Goal: Information Seeking & Learning: Understand process/instructions

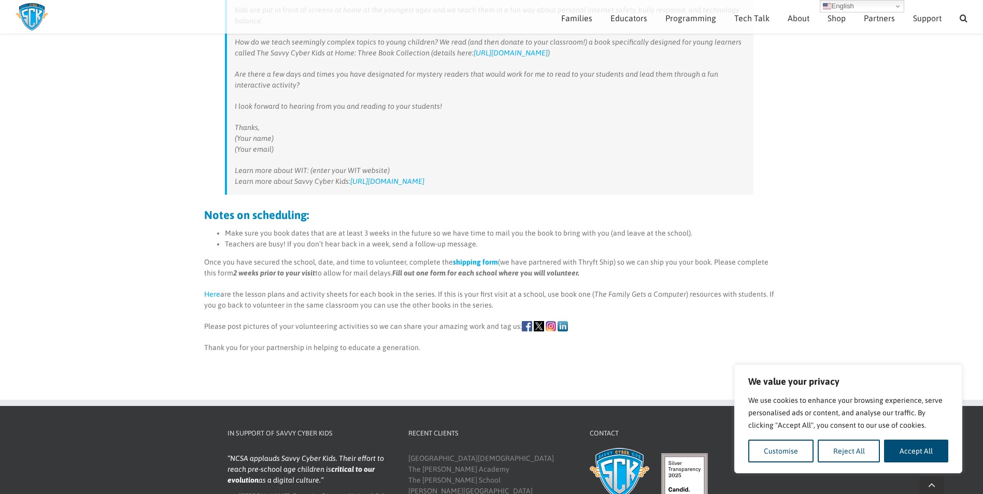
scroll to position [406, 0]
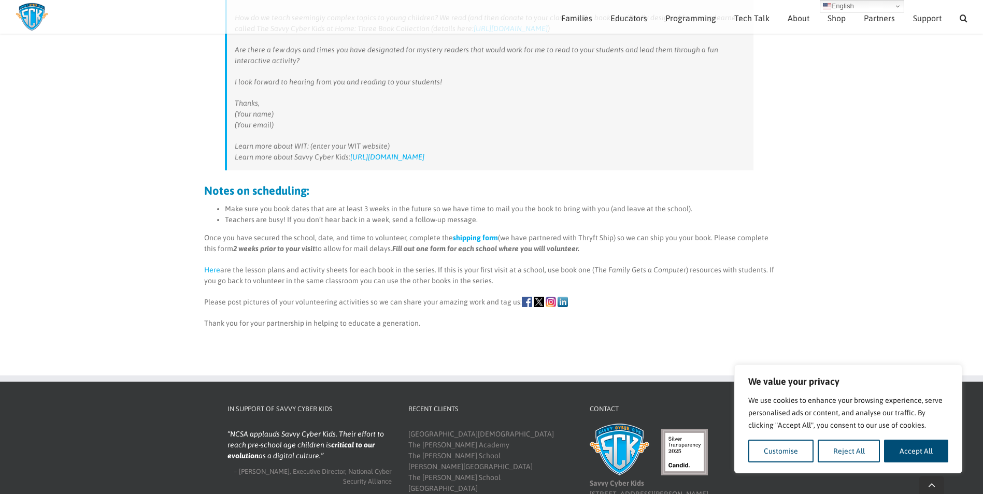
click at [211, 273] on link "Here" at bounding box center [212, 270] width 16 height 8
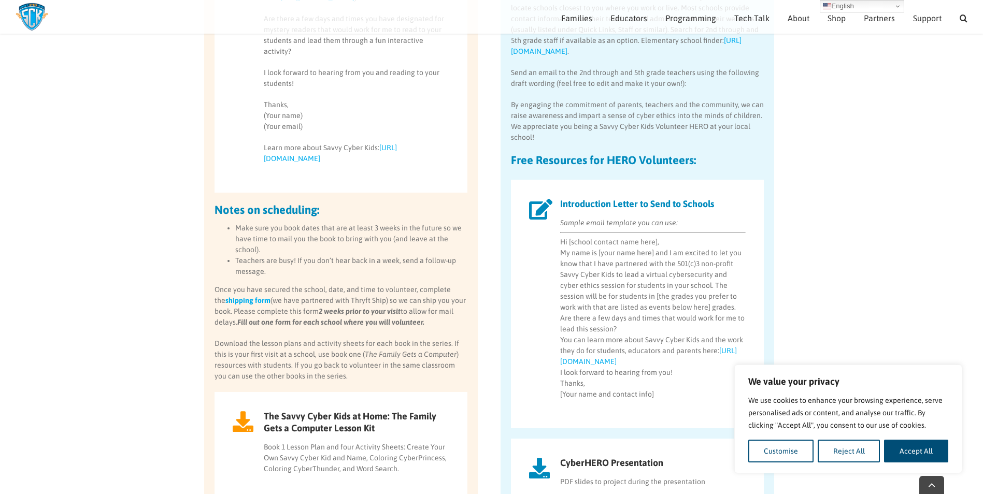
scroll to position [714, 0]
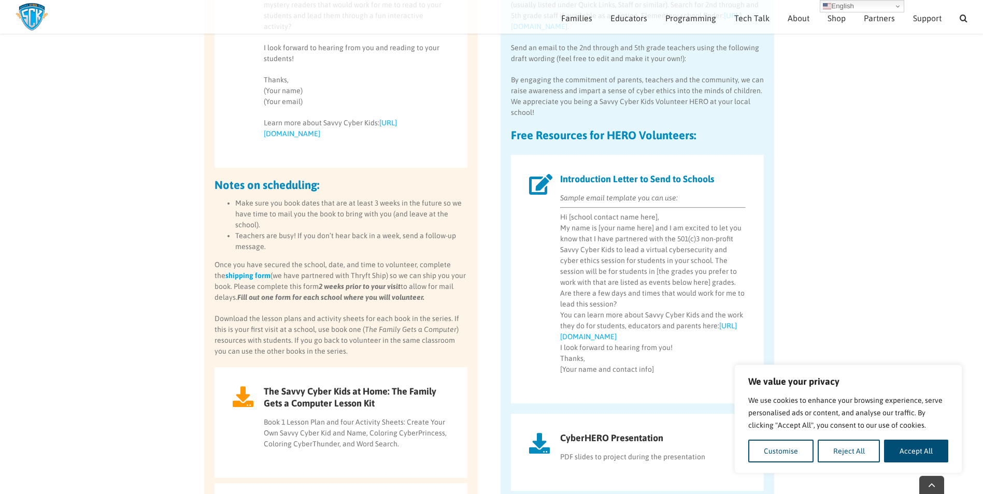
click at [613, 335] on link "https://savvycyberkids.org" at bounding box center [648, 331] width 177 height 19
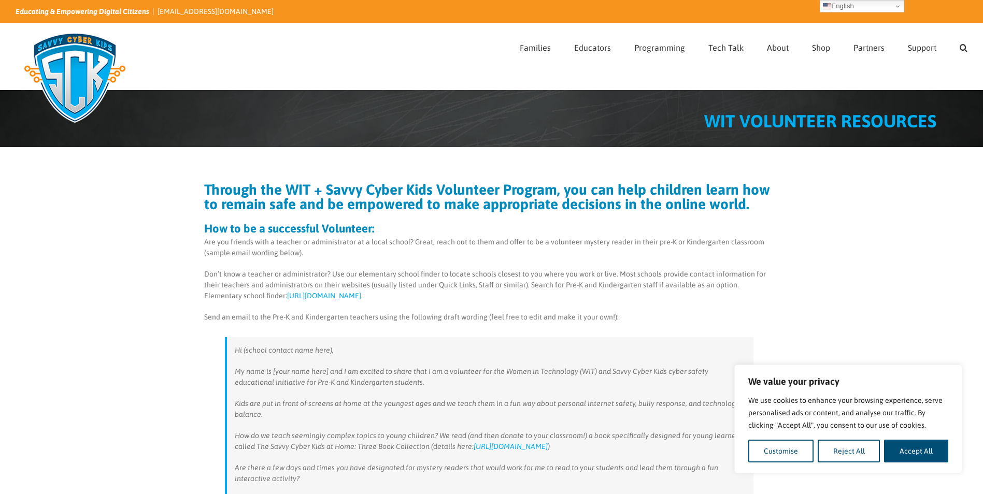
click at [419, 275] on p "Don’t know a teacher or administrator? Use our elementary school finder to loca…" at bounding box center [489, 285] width 570 height 33
click at [282, 291] on p "Don’t know a teacher or administrator? Use our elementary school finder to loca…" at bounding box center [489, 285] width 570 height 33
click at [287, 293] on link "https://savvycyberkids.netlify.app/" at bounding box center [324, 296] width 74 height 8
click at [323, 295] on link "[URL][DOMAIN_NAME]" at bounding box center [324, 296] width 74 height 8
click at [338, 298] on link "[URL][DOMAIN_NAME]" at bounding box center [324, 296] width 74 height 8
